Goal: Navigation & Orientation: Find specific page/section

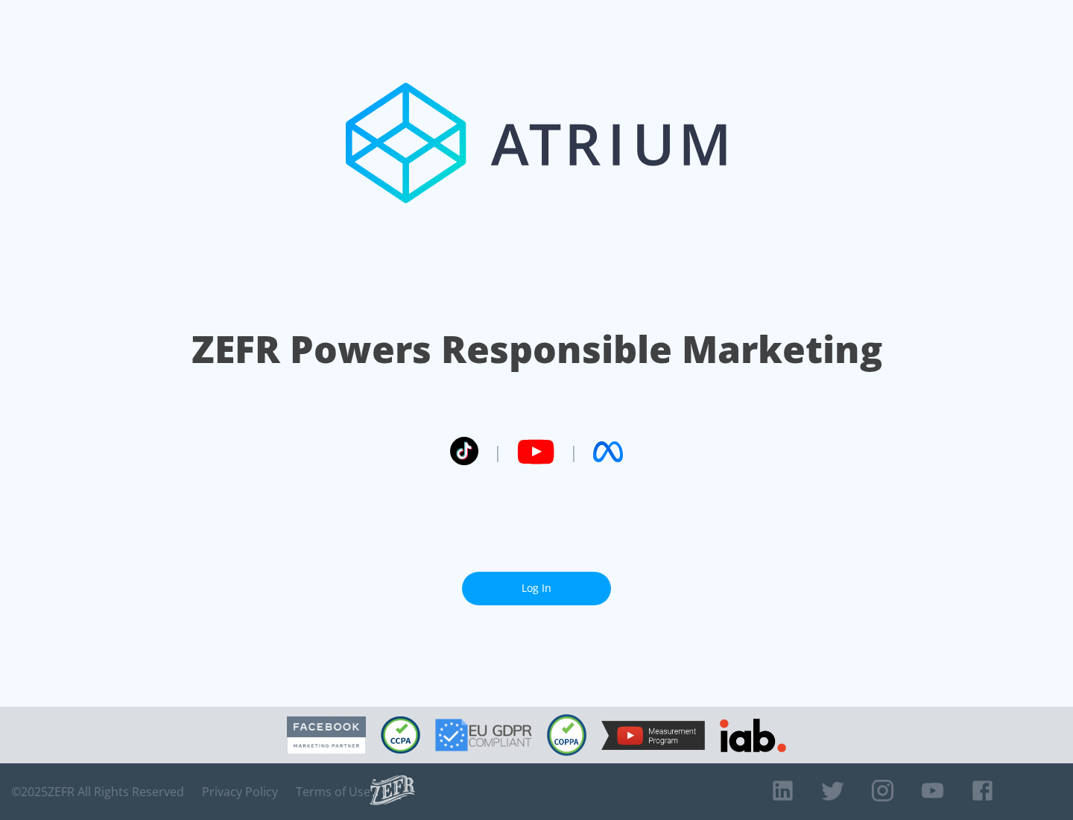
click at [537, 588] on link "Log In" at bounding box center [536, 589] width 149 height 34
